Goal: Task Accomplishment & Management: Use online tool/utility

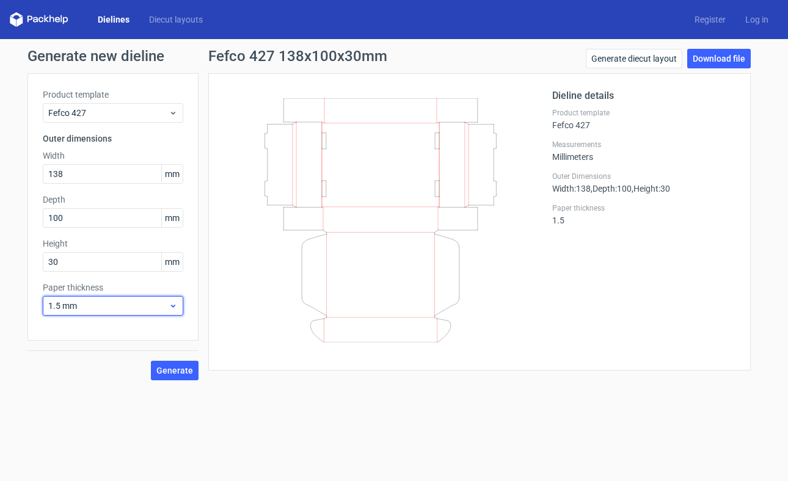
click at [126, 308] on span "1.5 mm" at bounding box center [108, 306] width 120 height 12
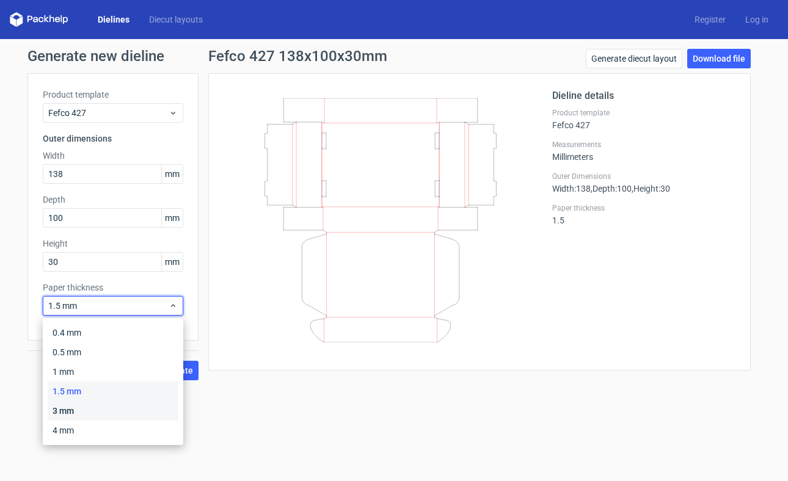
click at [64, 411] on div "3 mm" at bounding box center [113, 411] width 131 height 20
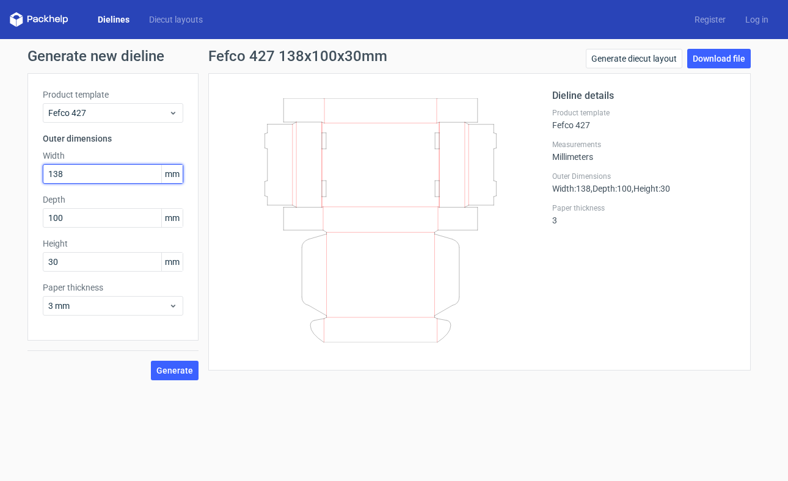
click at [72, 172] on input "138" at bounding box center [113, 174] width 140 height 20
drag, startPoint x: 71, startPoint y: 169, endPoint x: 38, endPoint y: 171, distance: 33.7
click at [38, 171] on div "Product template Fefco 427 Outer dimensions Width 138 mm Depth 100 mm Height 30…" at bounding box center [112, 207] width 171 height 268
type input "270"
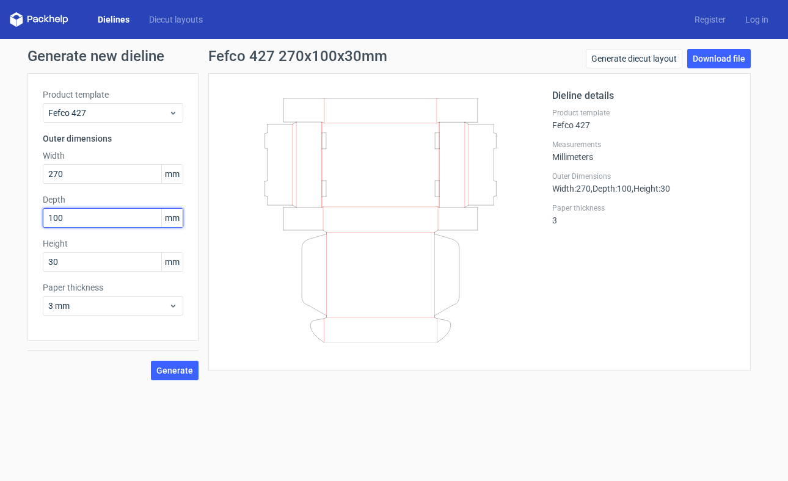
click at [74, 216] on input "100" at bounding box center [113, 218] width 140 height 20
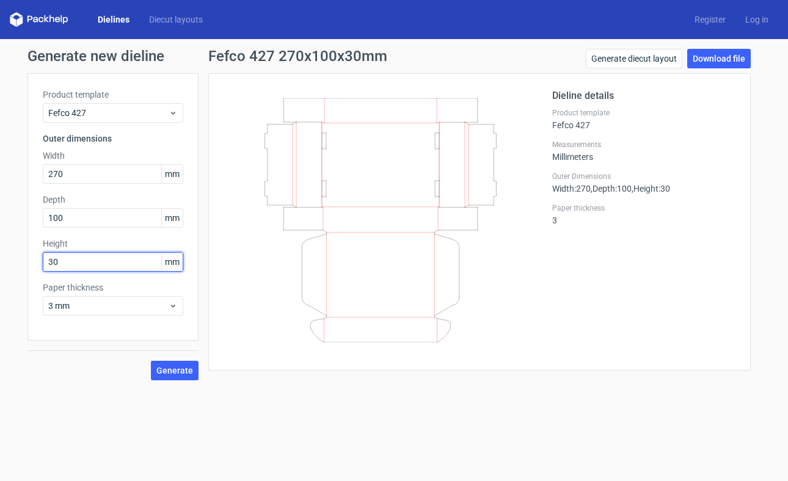
drag, startPoint x: 53, startPoint y: 259, endPoint x: 32, endPoint y: 260, distance: 20.8
click at [34, 258] on div "Product template Fefco 427 Outer dimensions Width 270 mm Depth 100 mm Height 30…" at bounding box center [112, 207] width 171 height 268
type input "90"
click at [177, 376] on button "Generate" at bounding box center [175, 371] width 48 height 20
click at [706, 62] on link "Download file" at bounding box center [719, 59] width 64 height 20
